Goal: Contribute content: Add original content to the website for others to see

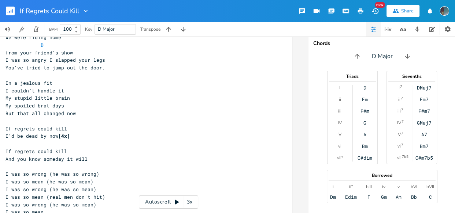
scroll to position [431, 0]
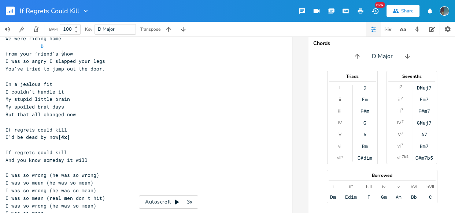
click at [83, 56] on pre "from your friend's show" at bounding box center [136, 54] width 264 height 8
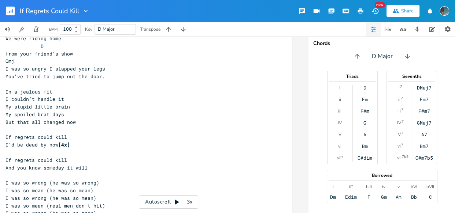
type textarea "Qmj7"
type textarea "Amaj8"
type textarea "7'"
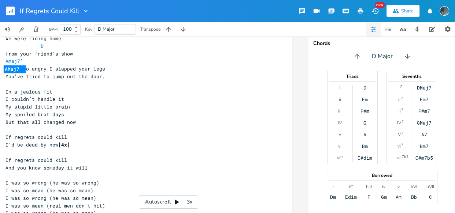
scroll to position [0, 4]
click at [107, 70] on pre "I was so angry I slapped your legs" at bounding box center [136, 69] width 264 height 8
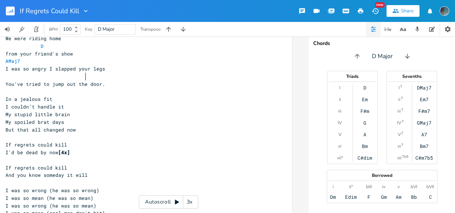
type textarea "D"
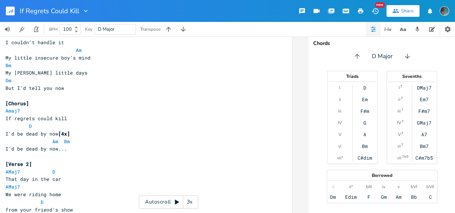
scroll to position [173, 0]
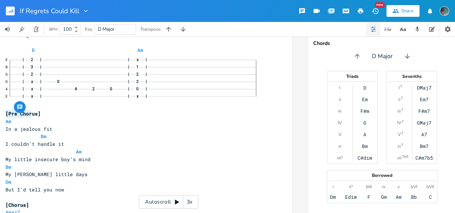
type textarea "[Pre Choru"
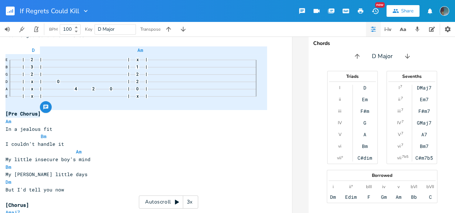
type textarea "D Am  [Pre Chorus]"
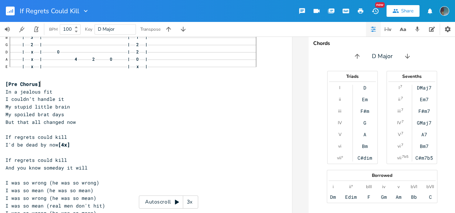
scroll to position [518, 0]
click at [41, 87] on pre "In a jealous fit" at bounding box center [136, 91] width 264 height 8
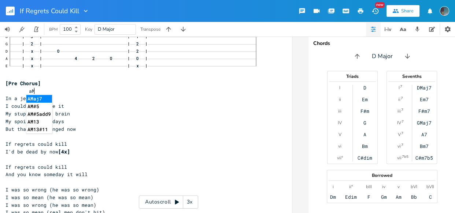
scroll to position [0, 9]
type textarea "aM7[["
type textarea "aM7"
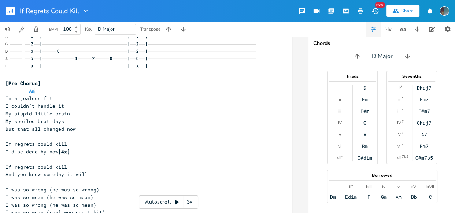
type textarea "Am7"
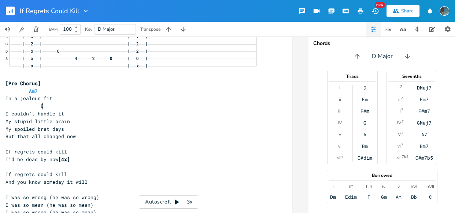
scroll to position [0, 7]
type textarea "Bm["
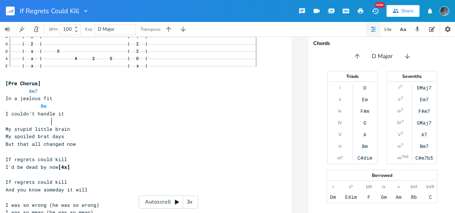
type textarea "ak"
type textarea "Am7"
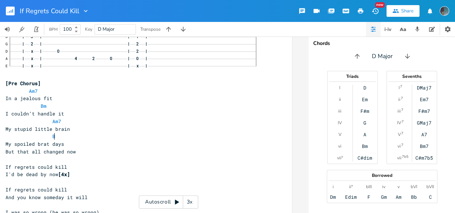
type textarea "Bm"
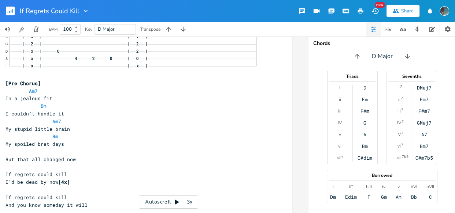
type textarea "DM"
type textarea ","
type textarea "m"
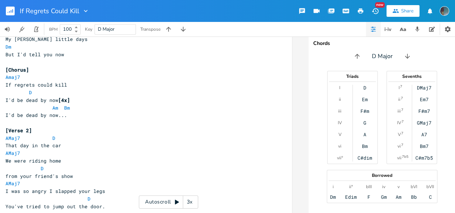
scroll to position [367, 0]
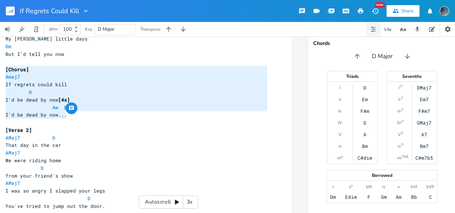
drag, startPoint x: 66, startPoint y: 115, endPoint x: 0, endPoint y: 67, distance: 81.0
click at [0, 67] on div "[Chorus] Amaj7 If regrets could kill D I'd be dead by now [4x] Am Bm I'd be dea…" at bounding box center [140, 205] width 304 height 813
type textarea "[Chorus] Amaj7 If regrets could kill D I'd be dead by now [4x] Am Bm I'd be dea…"
click at [0, 67] on div "[Chorus] Amaj7 If regrets could kill D I'd be dead by now [4x] Am Bm I'd be dea…" at bounding box center [140, 205] width 304 height 813
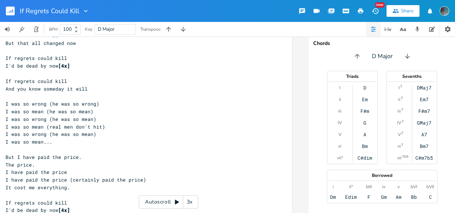
scroll to position [0, 29]
type textarea "If regrets could kill I'd be dead by now [4x]"
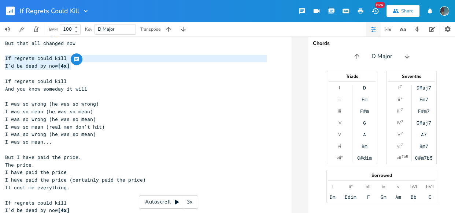
drag, startPoint x: 70, startPoint y: 68, endPoint x: 0, endPoint y: 57, distance: 70.8
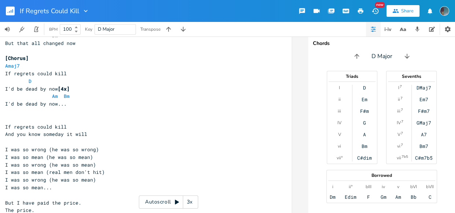
click at [55, 121] on pre "​" at bounding box center [136, 120] width 264 height 8
type textarea "Bm"
type textarea "1"
type textarea "'"
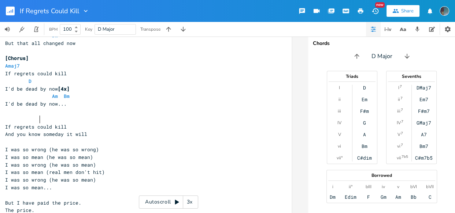
scroll to position [0, 1]
type textarea "Bm"
click at [69, 117] on pre "Bm" at bounding box center [136, 120] width 264 height 8
type textarea "D"
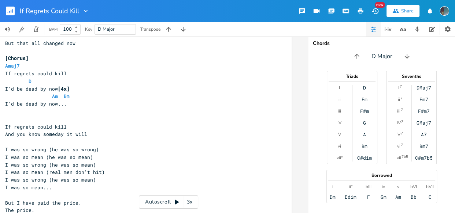
scroll to position [0, 4]
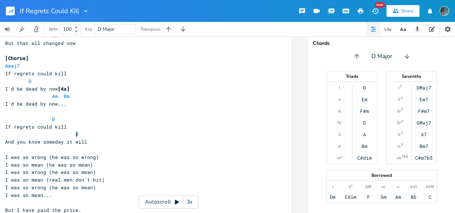
type textarea "Bm"
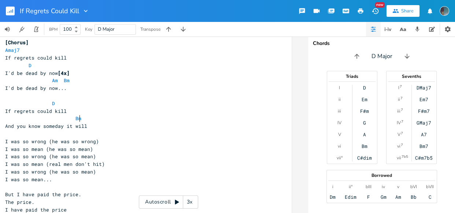
scroll to position [711, 0]
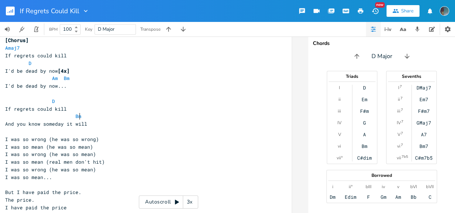
click at [84, 132] on pre "​" at bounding box center [136, 132] width 264 height 8
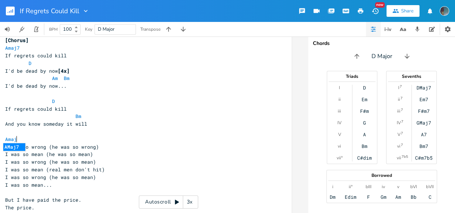
type textarea "Amaj8"
type textarea "7"
click at [99, 146] on pre "I was so wrong (he was so wrong)" at bounding box center [136, 147] width 264 height 8
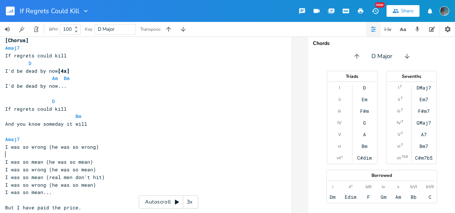
click at [78, 138] on pre "Amaj7" at bounding box center [136, 140] width 264 height 8
type textarea "d"
click at [94, 147] on span "I was so wrong (he was so wrong)" at bounding box center [52, 147] width 94 height 7
type textarea "Amaj7 D"
drag, startPoint x: 91, startPoint y: 137, endPoint x: 0, endPoint y: 139, distance: 91.2
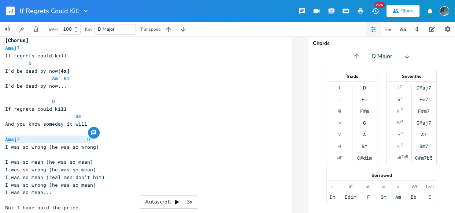
click at [4, 154] on pre "​" at bounding box center [136, 155] width 264 height 8
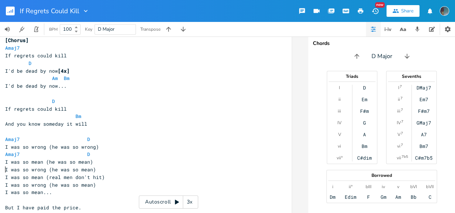
click at [4, 167] on pre "I was so wrong (he was so mean)" at bounding box center [136, 170] width 264 height 8
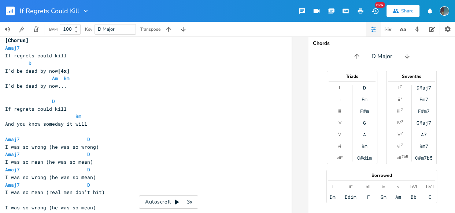
scroll to position [740, 0]
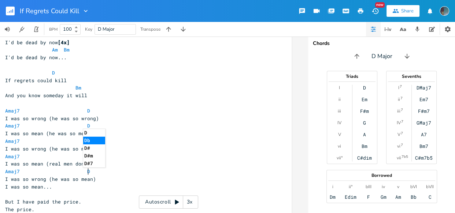
click at [5, 198] on pre "But I have paid the price." at bounding box center [136, 202] width 264 height 8
type textarea "Bm"
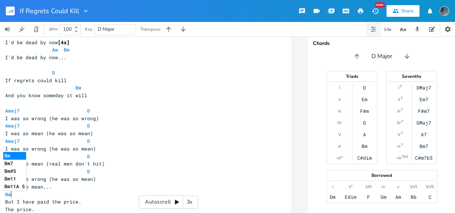
click at [60, 198] on pre "But I have paid the price." at bounding box center [136, 202] width 264 height 8
type textarea "d"
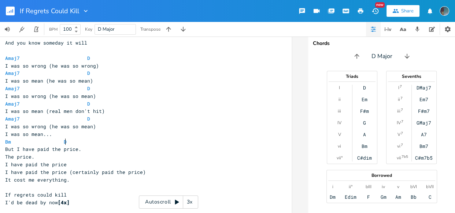
scroll to position [792, 0]
click at [86, 150] on pre "But I have paid the price." at bounding box center [136, 150] width 264 height 8
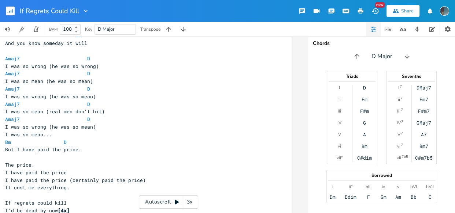
type textarea "c"
type textarea "bm"
click at [82, 163] on pre "The price." at bounding box center [136, 165] width 264 height 8
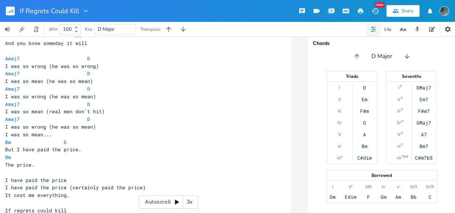
type textarea "bm"
click at [80, 159] on pre "Bm" at bounding box center [136, 158] width 264 height 8
type textarea "d"
click at [73, 174] on pre "Bm" at bounding box center [136, 173] width 264 height 8
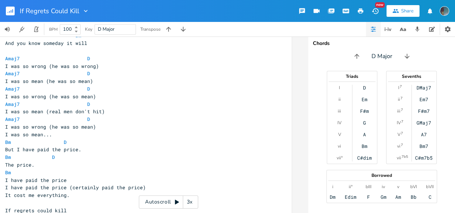
type textarea "d"
click at [73, 179] on pre "I have paid the price" at bounding box center [136, 181] width 264 height 8
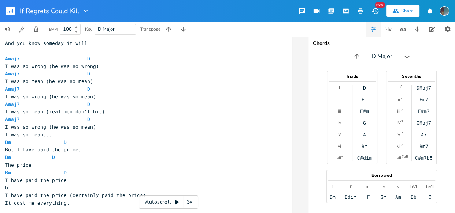
type textarea "bm"
type textarea "d"
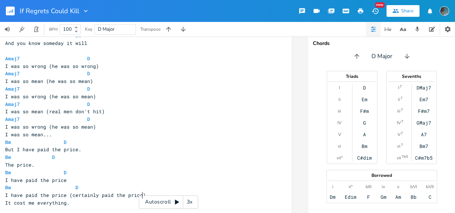
click at [139, 192] on span "I have paid the price (certainly paid the price)" at bounding box center [75, 195] width 141 height 7
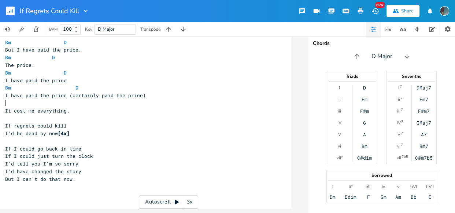
scroll to position [895, 0]
click at [152, 124] on pre "If regrets could kill" at bounding box center [136, 126] width 264 height 8
click at [67, 100] on pre at bounding box center [136, 104] width 264 height 8
type textarea "A"
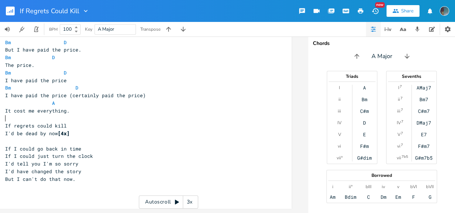
click at [24, 115] on pre "​" at bounding box center [136, 119] width 264 height 8
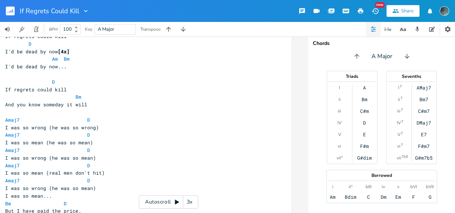
scroll to position [701, 0]
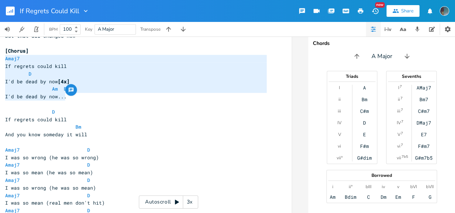
type textarea "[Chorus] Amaj7 If regrets could kill D I'd be dead by now [4x] Am Bm I'd be dea…"
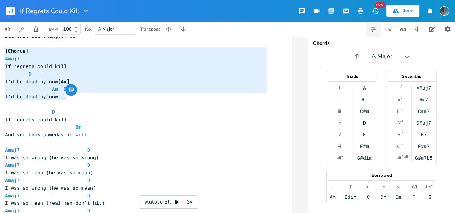
drag, startPoint x: 67, startPoint y: 96, endPoint x: 0, endPoint y: 52, distance: 80.8
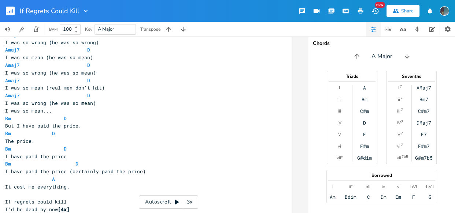
scroll to position [883, 0]
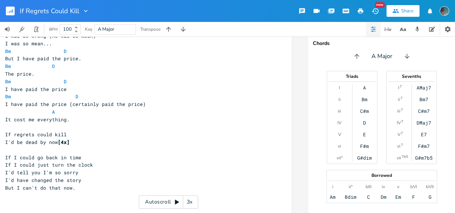
click at [74, 122] on pre "It cost me everything." at bounding box center [136, 120] width 264 height 8
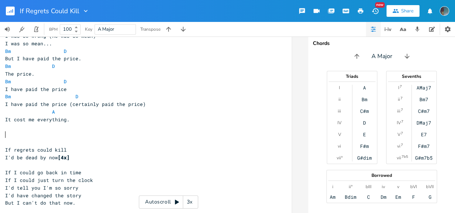
paste textarea "ld kill I'd be dead by now [4x]"
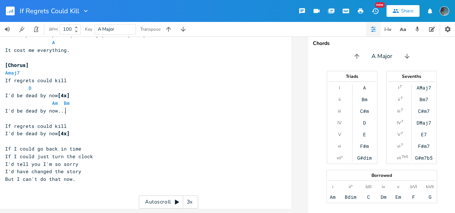
scroll to position [938, 0]
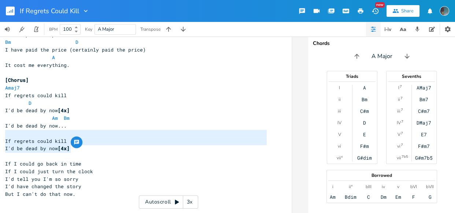
type textarea "If regrets could kill I'd be dead by now [4x]"
drag, startPoint x: 73, startPoint y: 151, endPoint x: 0, endPoint y: 138, distance: 74.1
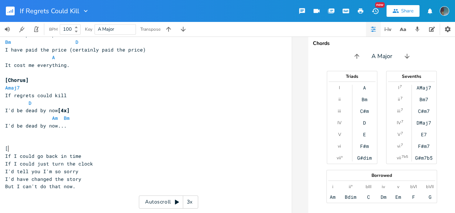
scroll to position [0, 1]
type textarea "[outro]"
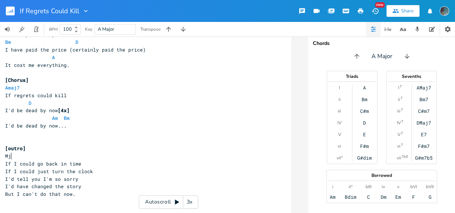
scroll to position [0, 7]
type textarea "Mj7"
type textarea "Amaj7"
type textarea "AMaj7 D"
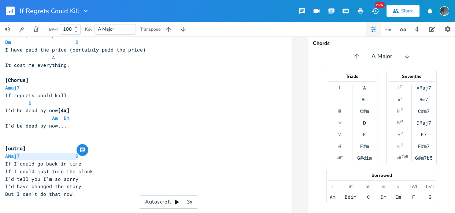
type textarea "Maj7 D"
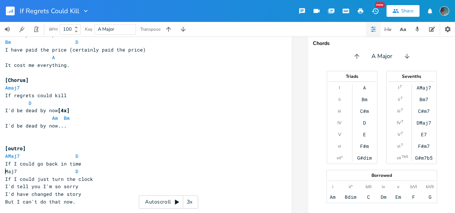
click at [4, 172] on pre "Maj7 D" at bounding box center [136, 172] width 264 height 8
type textarea "A"
type textarea "AMaj7 D"
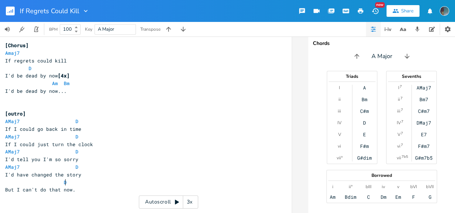
type textarea "Dm"
click at [98, 186] on pre "But I can't do that now." at bounding box center [136, 190] width 264 height 8
click at [97, 191] on pre "But I can't do that now." at bounding box center [136, 190] width 264 height 8
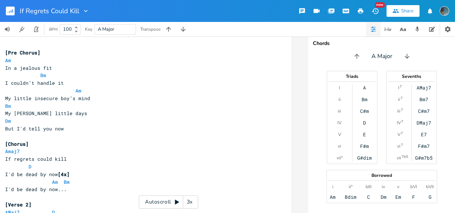
scroll to position [146, 0]
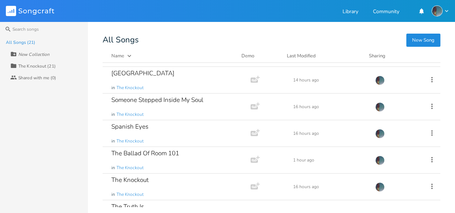
scroll to position [392, 0]
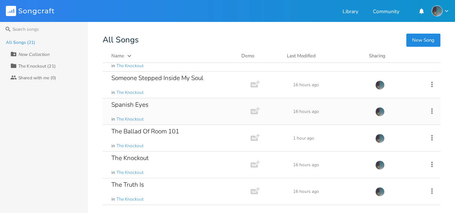
click at [134, 107] on div "Spanish Eyes" at bounding box center [129, 105] width 37 height 6
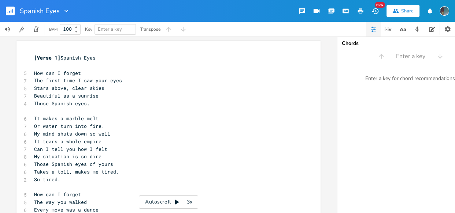
scroll to position [289, 0]
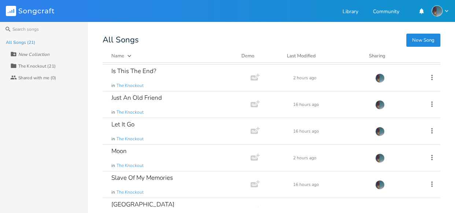
scroll to position [257, 0]
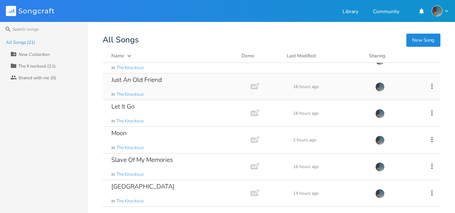
click at [145, 81] on div "Just An Old Friend" at bounding box center [136, 80] width 51 height 6
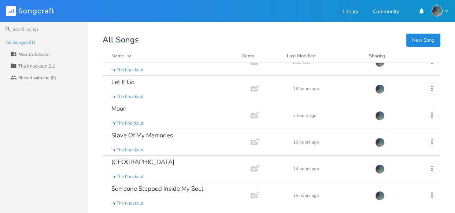
scroll to position [289, 0]
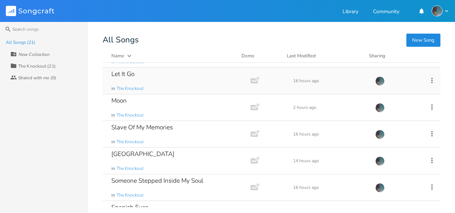
click at [126, 74] on div "Let It Go" at bounding box center [122, 74] width 23 height 6
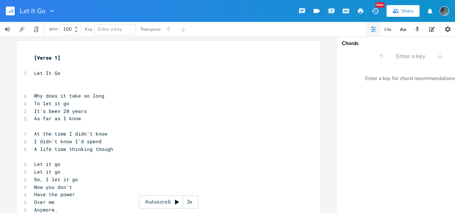
scroll to position [358, 0]
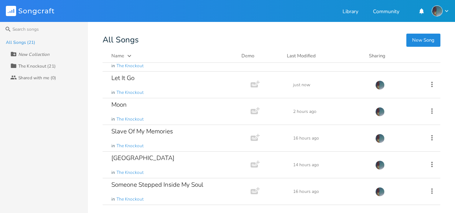
scroll to position [295, 0]
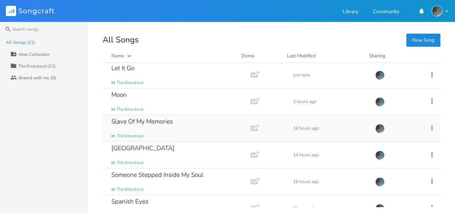
click at [161, 124] on div "Slave Of My Memories" at bounding box center [141, 122] width 61 height 6
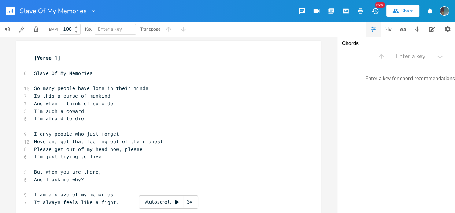
scroll to position [53, 0]
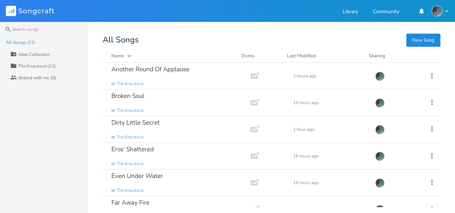
click at [58, 70] on div "Collection The Knockout (21)" at bounding box center [49, 66] width 78 height 12
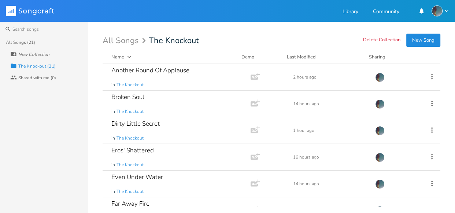
click at [117, 56] on div "Name" at bounding box center [117, 57] width 13 height 7
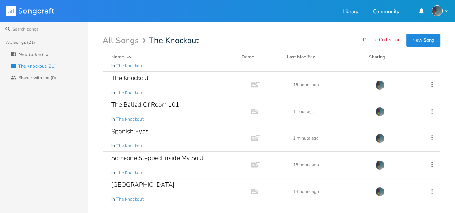
scroll to position [48, 0]
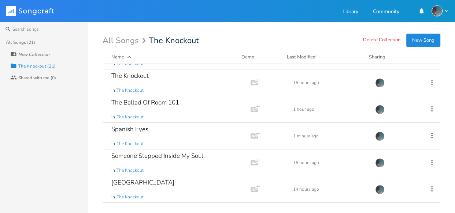
click at [145, 78] on div "The Knockout" at bounding box center [129, 76] width 37 height 6
